Goal: Task Accomplishment & Management: Manage account settings

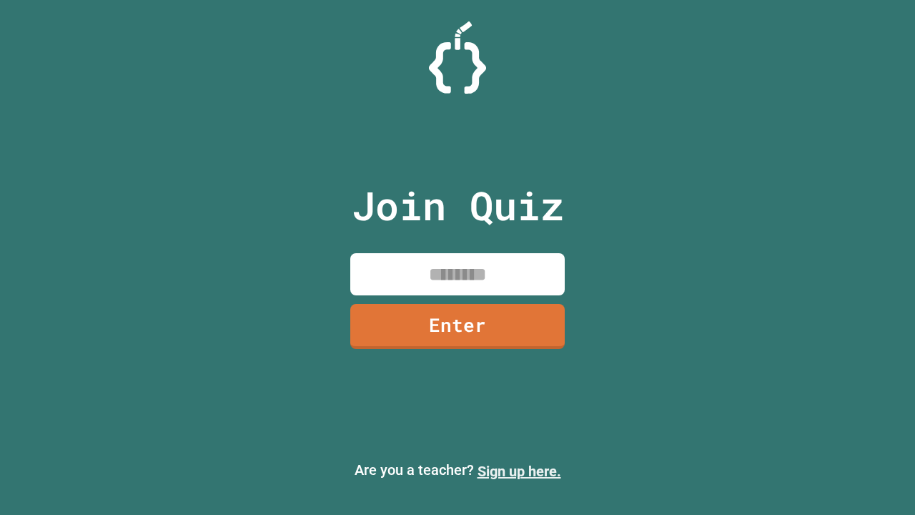
click at [519, 471] on link "Sign up here." at bounding box center [519, 470] width 84 height 17
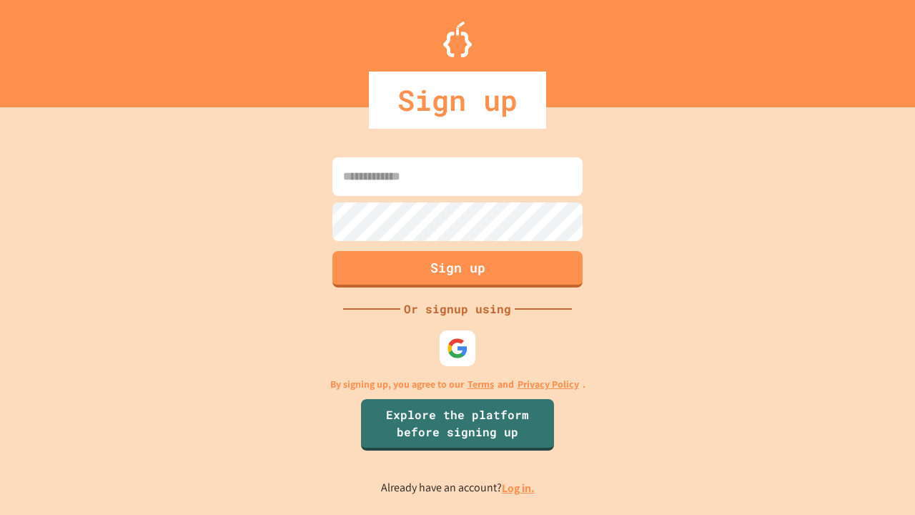
click at [519, 487] on link "Log in." at bounding box center [518, 487] width 33 height 15
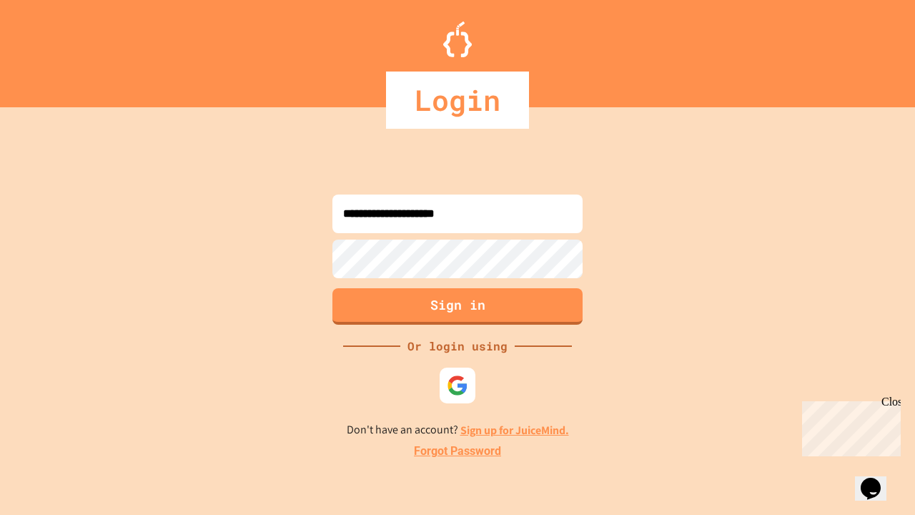
type input "**********"
